Goal: Go to known website: Go to known website

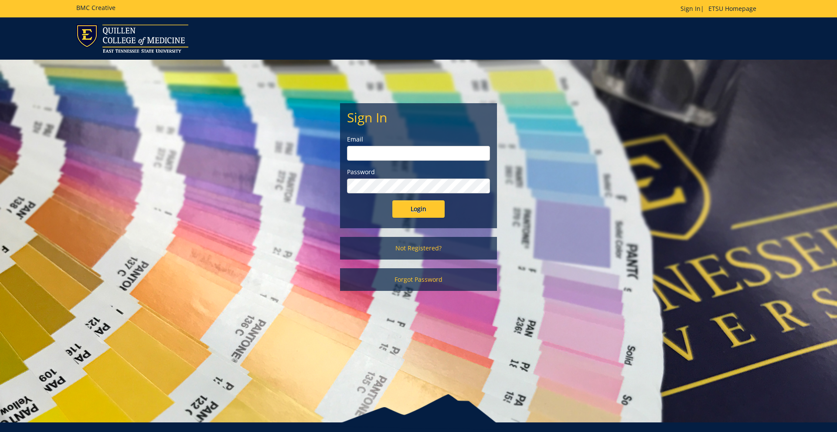
type input "[EMAIL_ADDRESS][DOMAIN_NAME]"
click at [408, 210] on input "Login" at bounding box center [418, 208] width 52 height 17
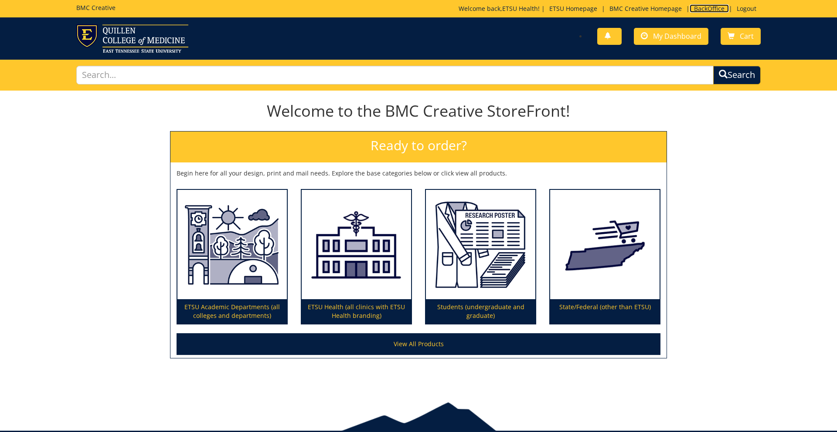
click at [703, 9] on link "BackOffice" at bounding box center [708, 8] width 39 height 8
